Goal: Task Accomplishment & Management: Complete application form

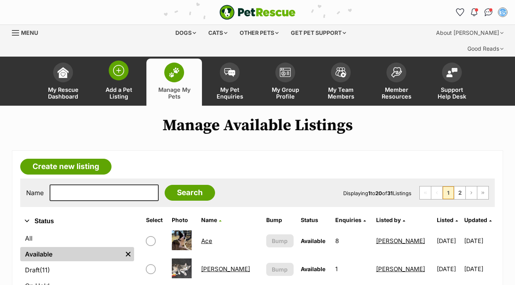
click at [123, 65] on img at bounding box center [118, 70] width 11 height 11
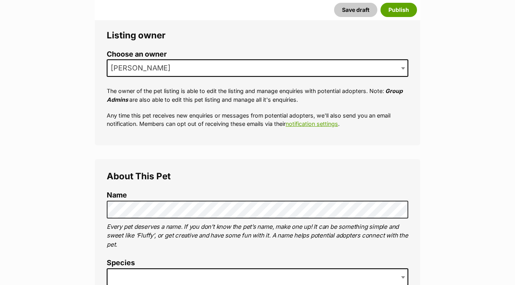
scroll to position [166, 0]
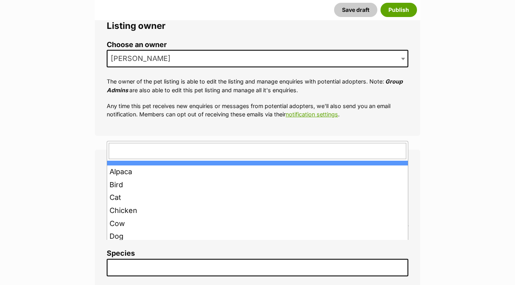
click at [129, 259] on span at bounding box center [257, 267] width 301 height 17
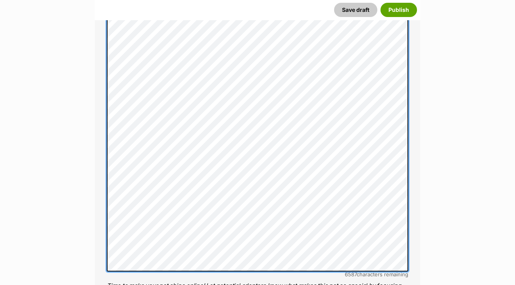
scroll to position [380, 0]
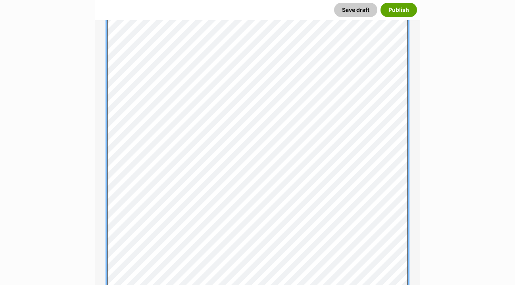
scroll to position [517, 0]
click at [99, 189] on div "About This Pet Name Henlo there, it looks like you might be using the pet name …" at bounding box center [257, 187] width 325 height 778
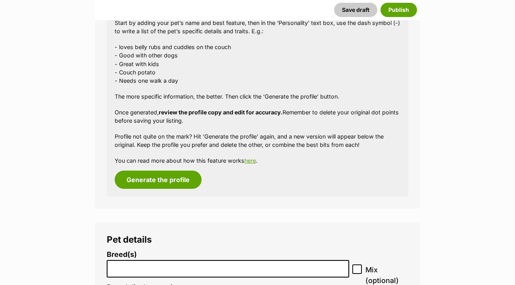
scroll to position [951, 0]
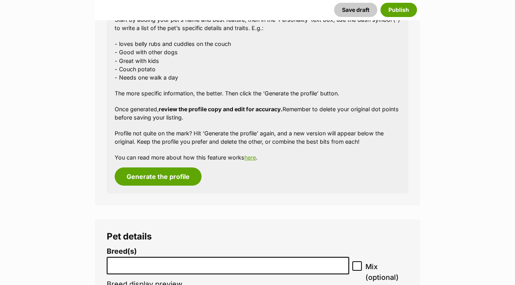
click at [121, 260] on input "search" at bounding box center [227, 264] width 237 height 8
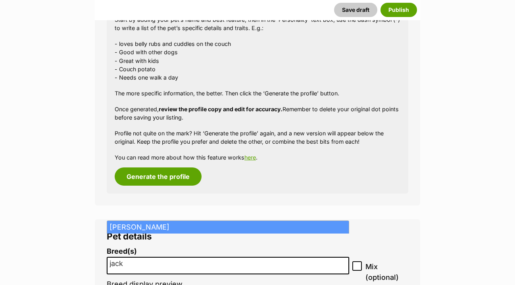
type input "jack"
select select "118"
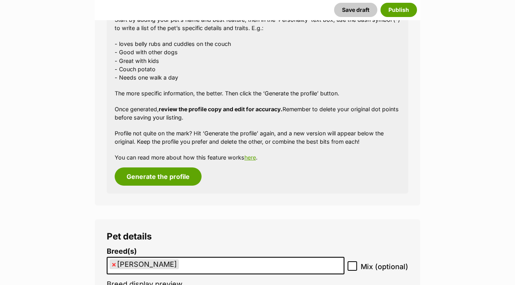
scroll to position [1282, 0]
click at [354, 264] on icon at bounding box center [352, 267] width 6 height 6
click at [354, 262] on input "Mix (optional)" at bounding box center [352, 267] width 10 height 10
click at [353, 264] on icon at bounding box center [352, 267] width 6 height 6
click at [353, 262] on input "Mix (optional)" at bounding box center [352, 267] width 10 height 10
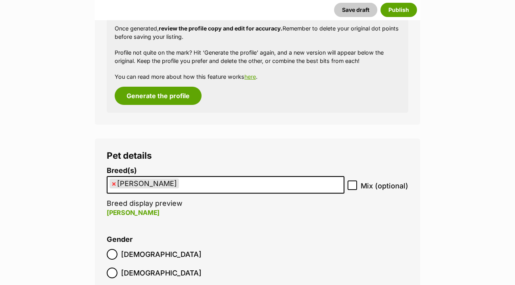
scroll to position [1033, 0]
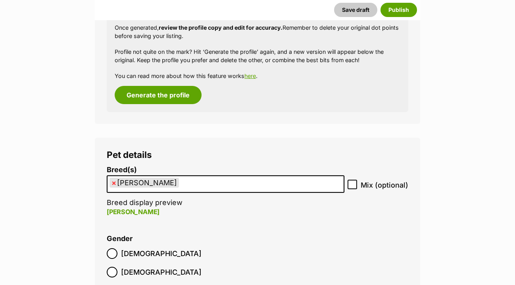
click at [352, 182] on icon at bounding box center [352, 185] width 6 height 6
click at [352, 180] on input "Mix (optional)" at bounding box center [352, 185] width 10 height 10
checkbox input "true"
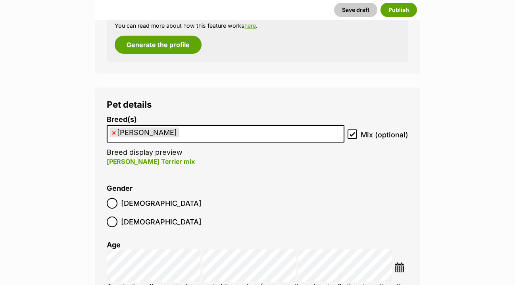
scroll to position [1084, 0]
click at [398, 262] on img at bounding box center [399, 267] width 10 height 10
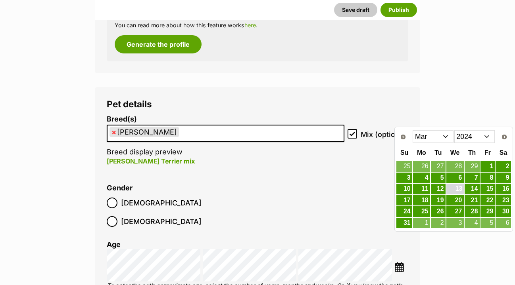
click at [458, 190] on link "13" at bounding box center [454, 189] width 17 height 10
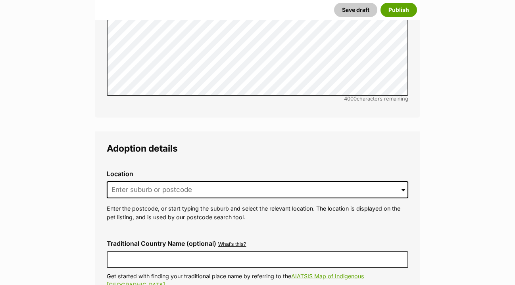
scroll to position [1914, 0]
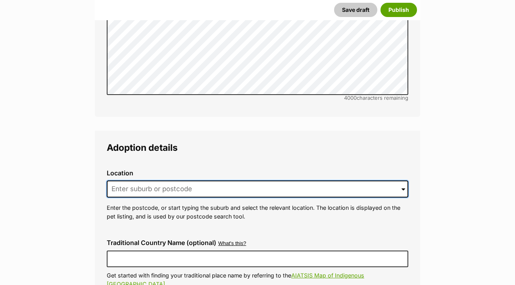
click at [119, 181] on input at bounding box center [257, 189] width 301 height 17
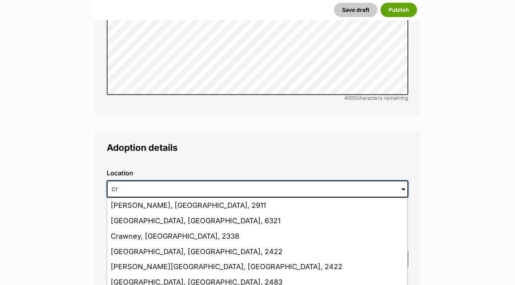
type input "c"
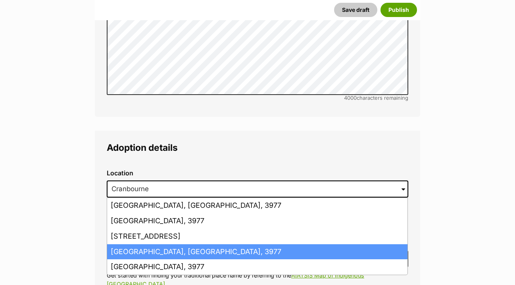
click at [130, 245] on li "Cranbourne, Victoria, 3977" at bounding box center [257, 252] width 300 height 15
type input "Cranbourne, Victoria, 3977"
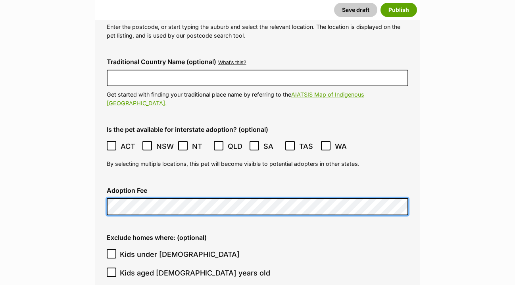
scroll to position [2103, 0]
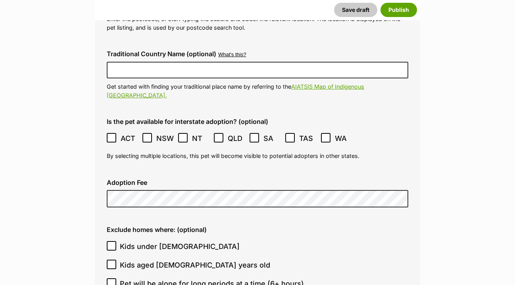
click at [112, 243] on icon at bounding box center [112, 246] width 6 height 6
click at [112, 241] on input "Kids under 5 years old" at bounding box center [112, 246] width 10 height 10
checkbox input "true"
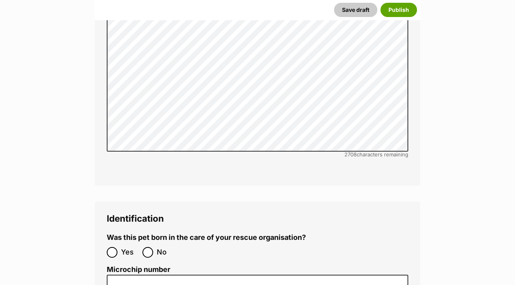
scroll to position [2569, 0]
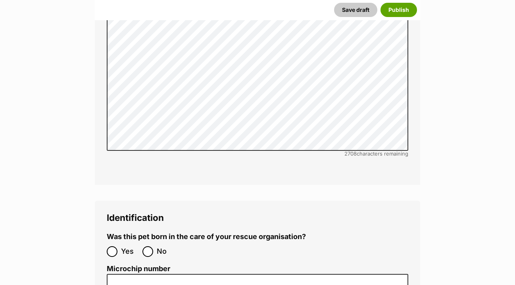
click at [149, 247] on input "No" at bounding box center [147, 252] width 11 height 11
radio input "true"
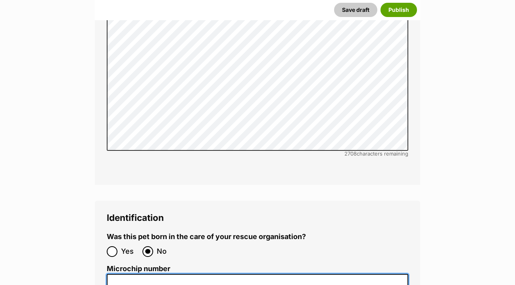
click at [119, 274] on input "Microchip number" at bounding box center [257, 283] width 301 height 18
paste input "953010006866937"
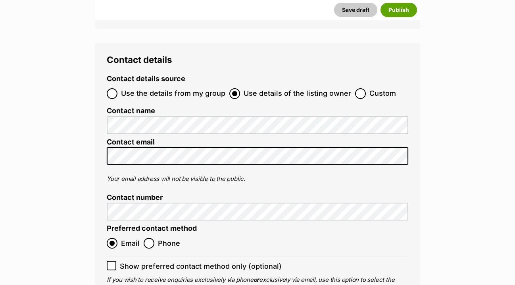
scroll to position [3128, 0]
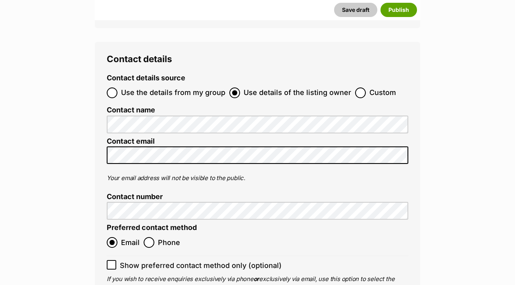
type input "953010006866937"
click at [112, 262] on icon at bounding box center [112, 265] width 6 height 6
click at [112, 261] on input "Show preferred contact method only (optional)" at bounding box center [112, 266] width 10 height 10
checkbox input "true"
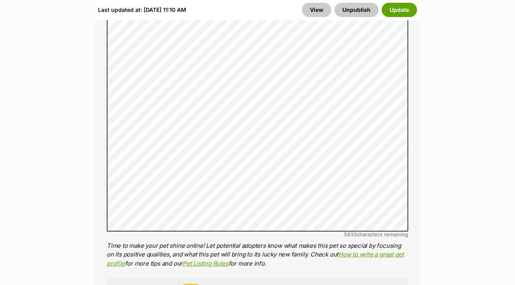
scroll to position [812, 0]
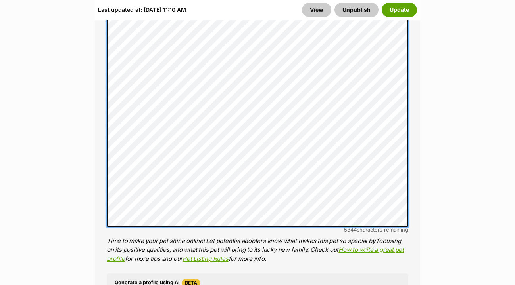
click at [102, 115] on div "About This Pet Name Henlo there, it looks like you might be using the pet name …" at bounding box center [257, 95] width 325 height 826
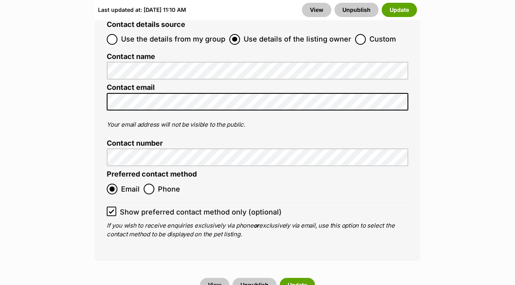
scroll to position [3360, 0]
click at [301, 278] on button "Update" at bounding box center [297, 285] width 35 height 14
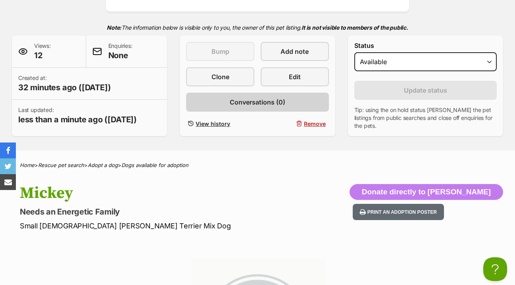
scroll to position [172, 0]
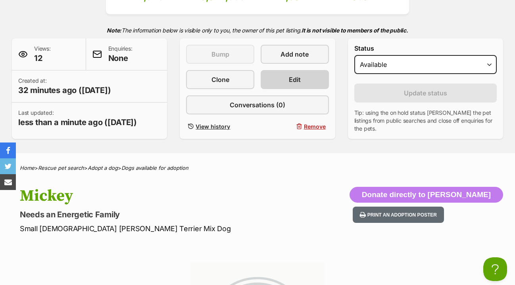
click at [293, 75] on span "Edit" at bounding box center [295, 80] width 12 height 10
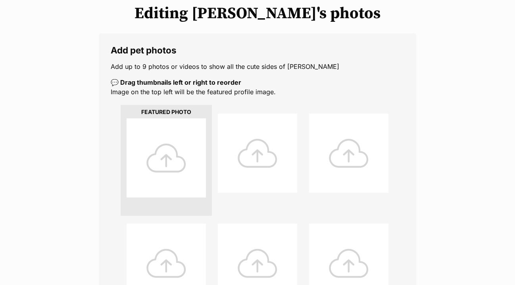
scroll to position [156, 0]
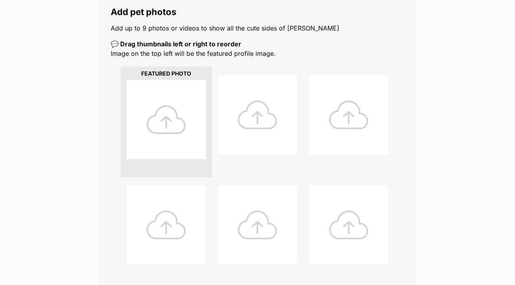
click at [170, 118] on div at bounding box center [165, 119] width 79 height 79
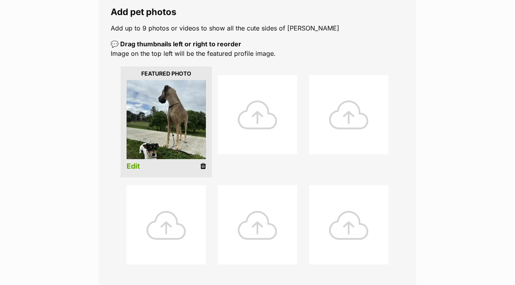
click at [262, 107] on div at bounding box center [257, 114] width 79 height 79
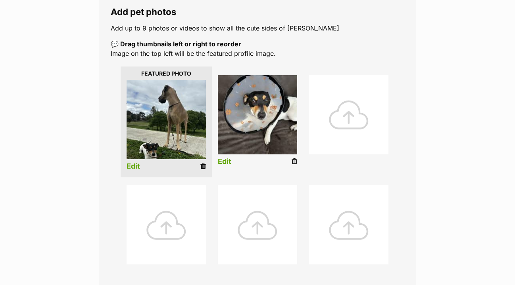
click at [329, 112] on div at bounding box center [348, 114] width 79 height 79
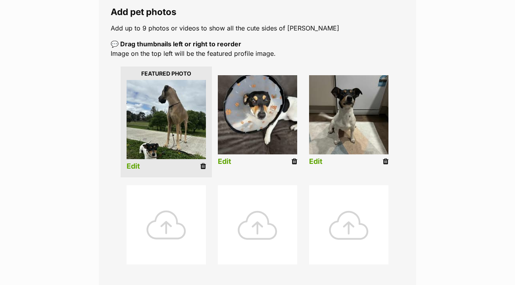
click at [190, 214] on div at bounding box center [165, 225] width 79 height 79
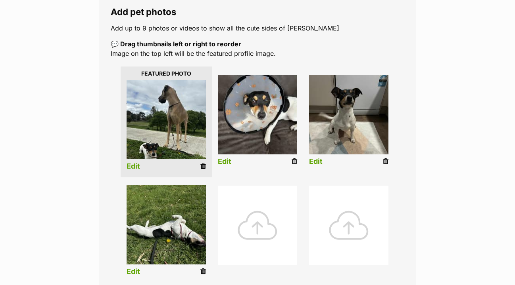
click at [243, 203] on div at bounding box center [257, 225] width 79 height 79
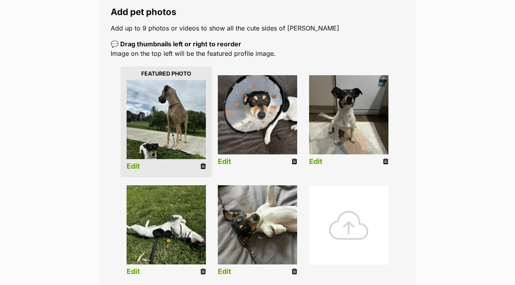
click at [348, 205] on div at bounding box center [348, 225] width 79 height 79
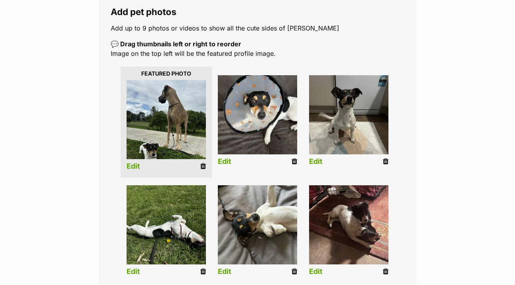
click at [131, 163] on link "Edit" at bounding box center [132, 167] width 13 height 8
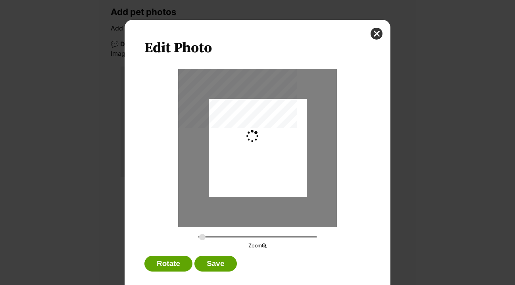
scroll to position [0, 0]
type input "0.2744"
drag, startPoint x: 253, startPoint y: 169, endPoint x: 260, endPoint y: 171, distance: 6.5
click at [260, 172] on div "Dialog Window - Close (Press escape to close)" at bounding box center [258, 151] width 98 height 130
click at [228, 262] on button "Save" at bounding box center [215, 264] width 42 height 16
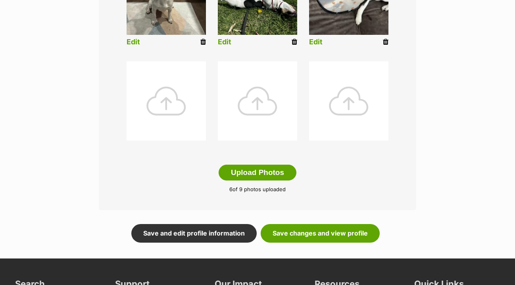
scroll to position [386, 0]
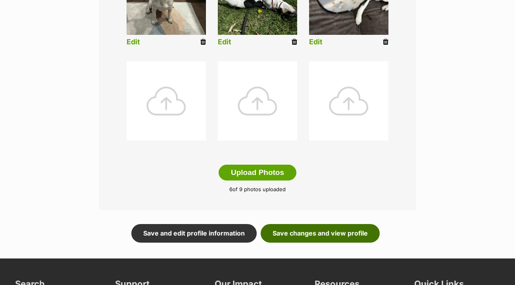
click at [317, 224] on link "Save changes and view profile" at bounding box center [320, 233] width 119 height 18
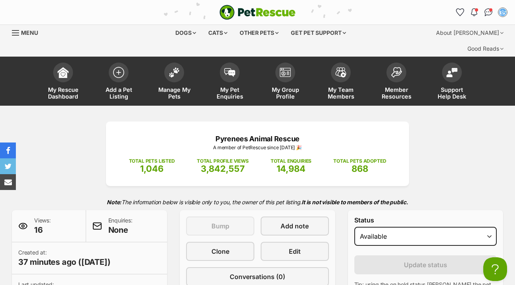
click at [428, 141] on div "Pyrenees Animal Rescue A member of PetRescue since [DATE] 🎉 TOTAL PETS LISTED 1…" at bounding box center [257, 217] width 515 height 190
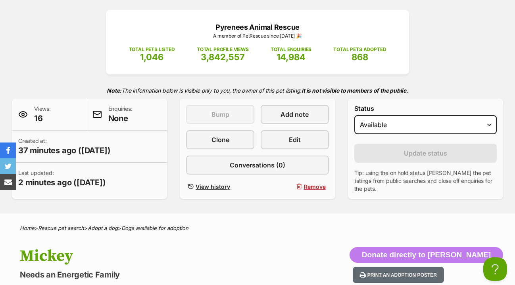
scroll to position [109, 0]
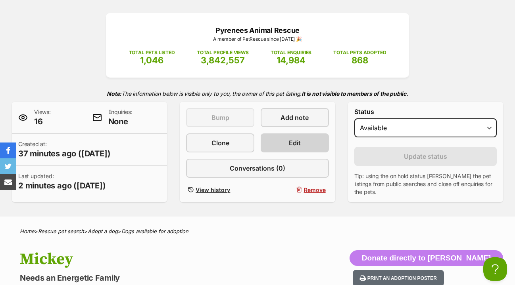
click at [302, 134] on link "Edit" at bounding box center [295, 143] width 68 height 19
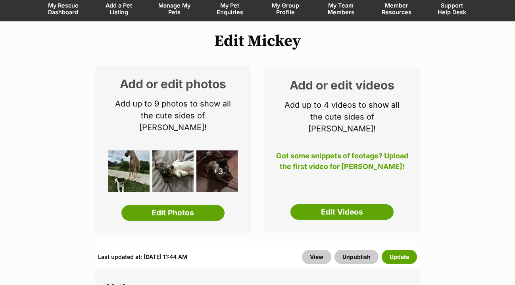
scroll to position [84, 0]
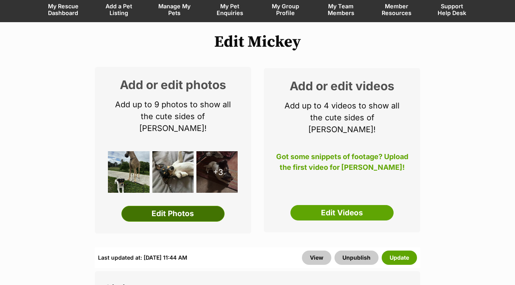
click at [182, 206] on link "Edit Photos" at bounding box center [172, 214] width 103 height 16
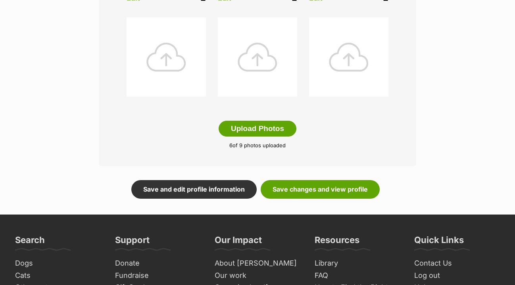
scroll to position [467, 0]
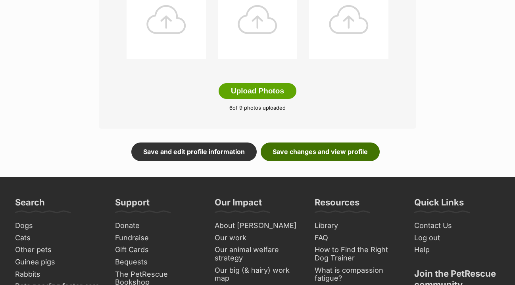
click at [348, 143] on link "Save changes and view profile" at bounding box center [320, 152] width 119 height 18
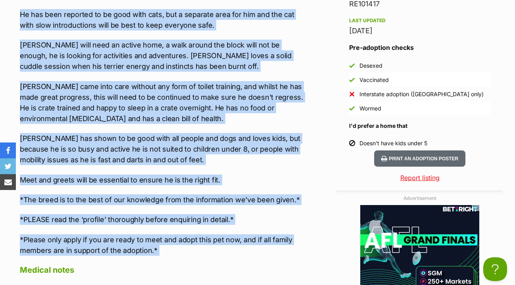
drag, startPoint x: 20, startPoint y: 72, endPoint x: 175, endPoint y: 232, distance: 222.9
click at [175, 232] on div "Upload Videos About [PERSON_NAME] requirements in his new home: - A home where …" at bounding box center [163, 160] width 287 height 806
copy div "[PERSON_NAME]'s requirements in his new home: - A home where he has the option …"
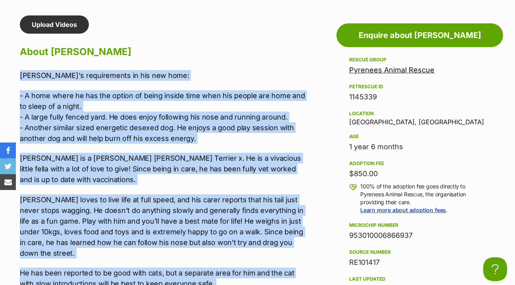
scroll to position [727, 0]
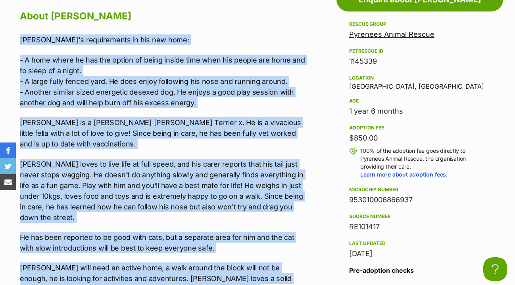
drag, startPoint x: 350, startPoint y: 184, endPoint x: 435, endPoint y: 189, distance: 85.4
click at [435, 195] on div "953010006866937" at bounding box center [419, 200] width 141 height 11
copy div "953010006866937"
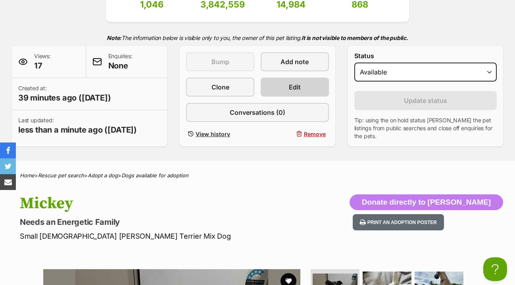
scroll to position [144, 0]
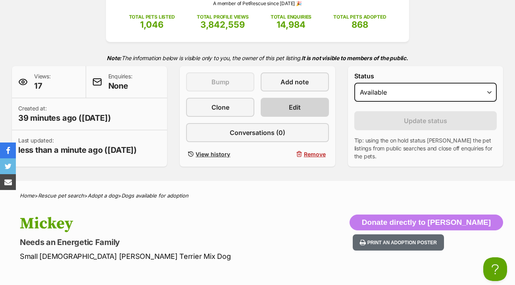
click at [313, 98] on link "Edit" at bounding box center [295, 107] width 68 height 19
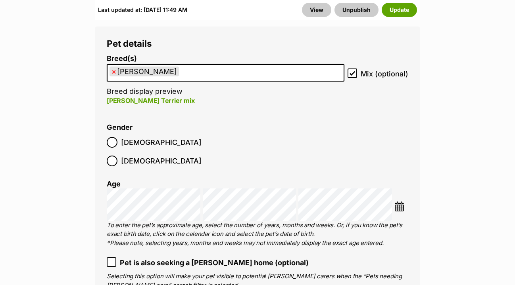
scroll to position [1331, 0]
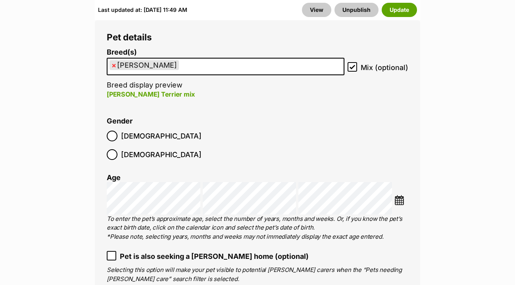
click at [398, 195] on img at bounding box center [399, 200] width 10 height 10
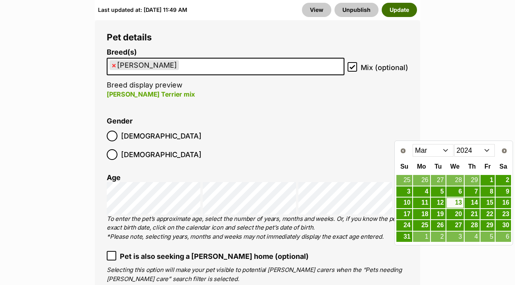
click at [405, 9] on button "Update" at bounding box center [398, 10] width 35 height 14
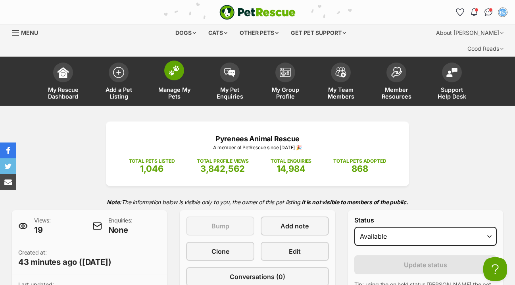
click at [176, 65] on img at bounding box center [174, 70] width 11 height 10
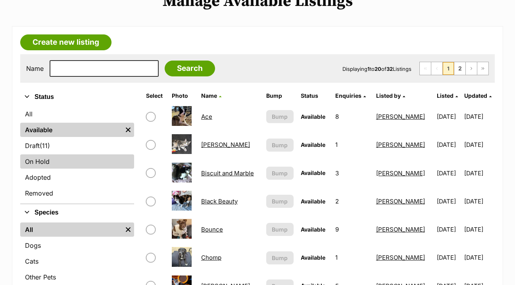
scroll to position [120, 0]
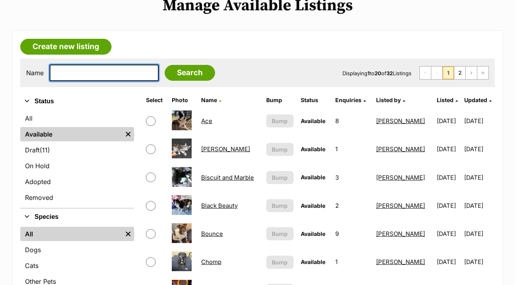
click at [79, 65] on input "text" at bounding box center [104, 73] width 109 height 17
type input "zac"
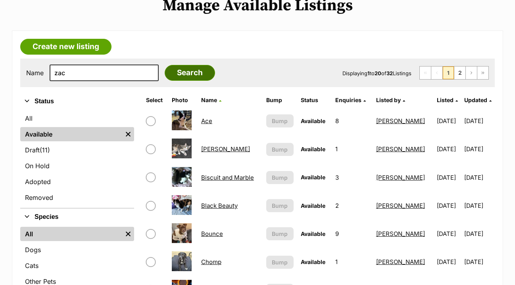
click at [191, 65] on input "Search" at bounding box center [190, 73] width 50 height 16
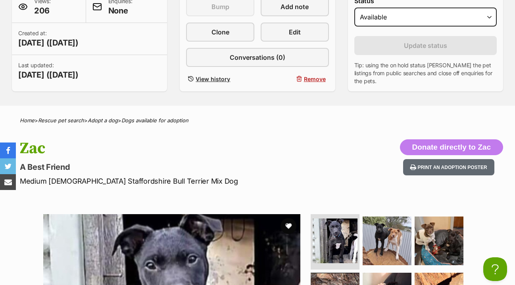
scroll to position [218, 0]
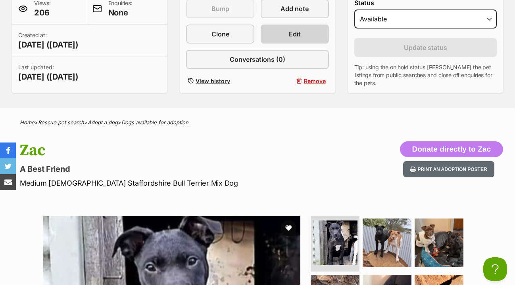
click at [303, 25] on link "Edit" at bounding box center [295, 34] width 68 height 19
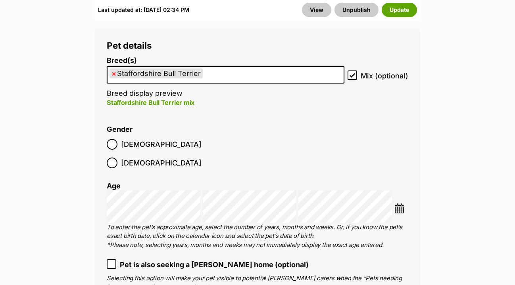
scroll to position [1445, 0]
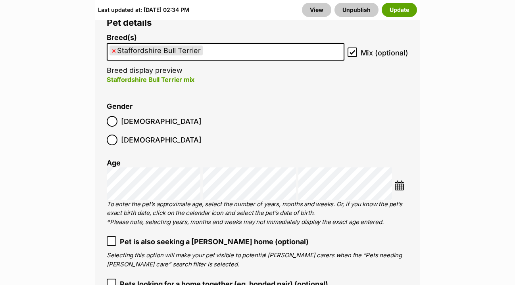
click at [398, 181] on img at bounding box center [399, 186] width 10 height 10
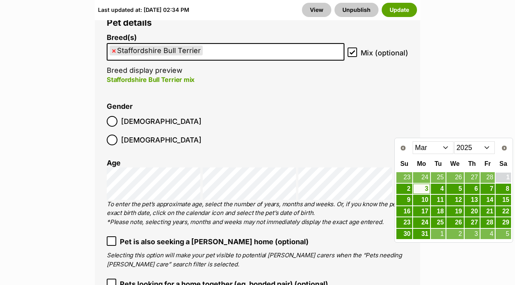
click at [506, 178] on link "1" at bounding box center [502, 178] width 15 height 10
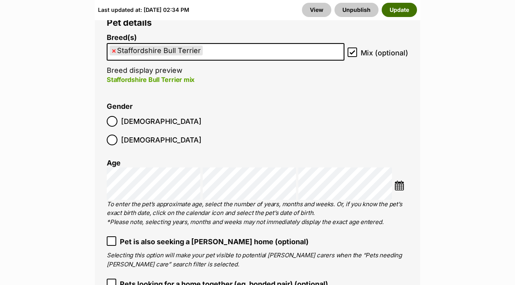
click at [402, 10] on button "Update" at bounding box center [398, 10] width 35 height 14
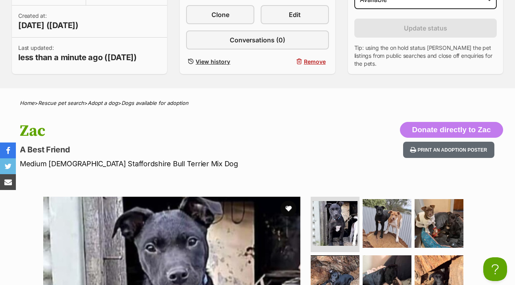
scroll to position [176, 0]
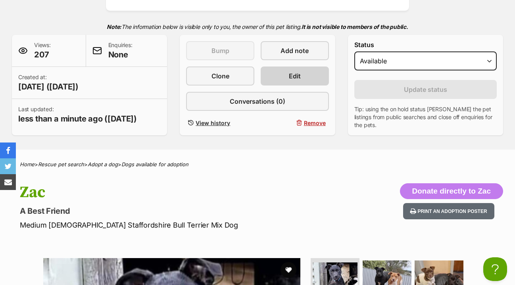
click at [293, 71] on span "Edit" at bounding box center [295, 76] width 12 height 10
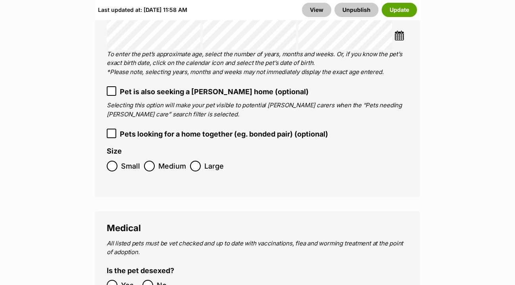
scroll to position [1628, 0]
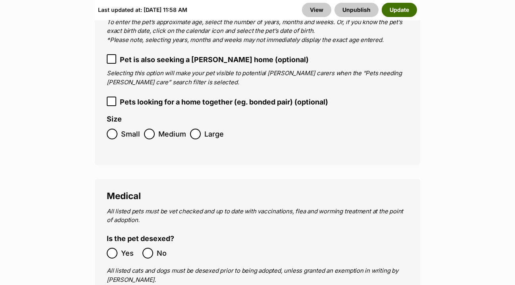
click at [408, 12] on button "Update" at bounding box center [398, 10] width 35 height 14
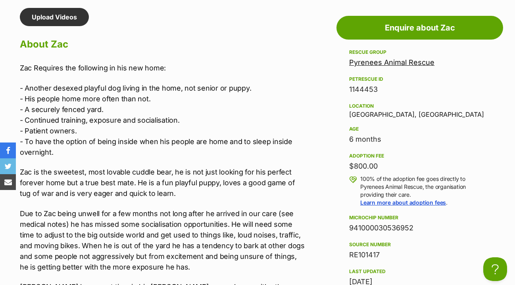
scroll to position [699, 0]
